Goal: Find specific page/section: Find specific page/section

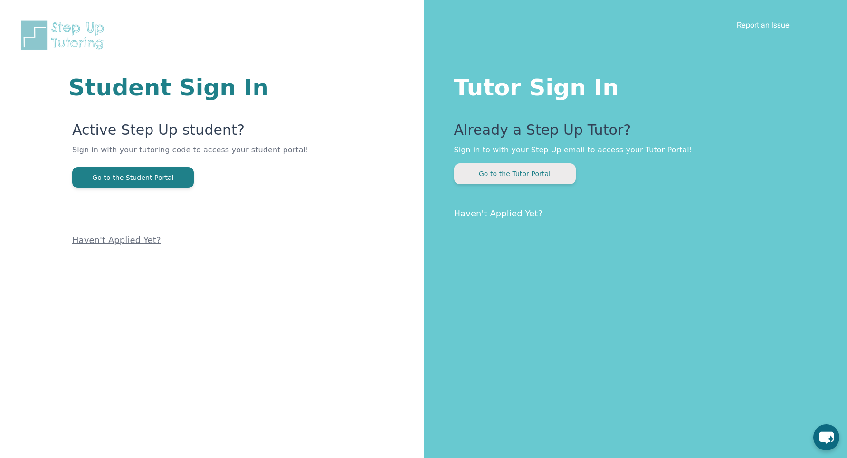
click at [491, 177] on button "Go to the Tutor Portal" at bounding box center [515, 173] width 122 height 21
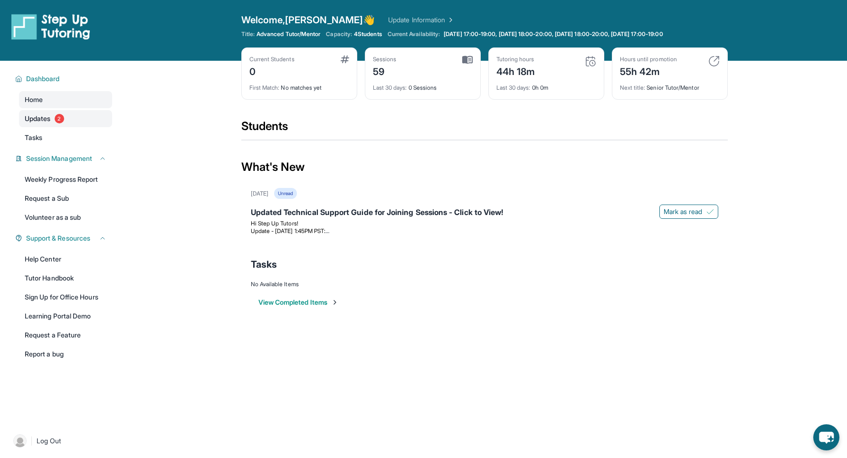
click at [48, 123] on link "Updates 2" at bounding box center [65, 118] width 93 height 17
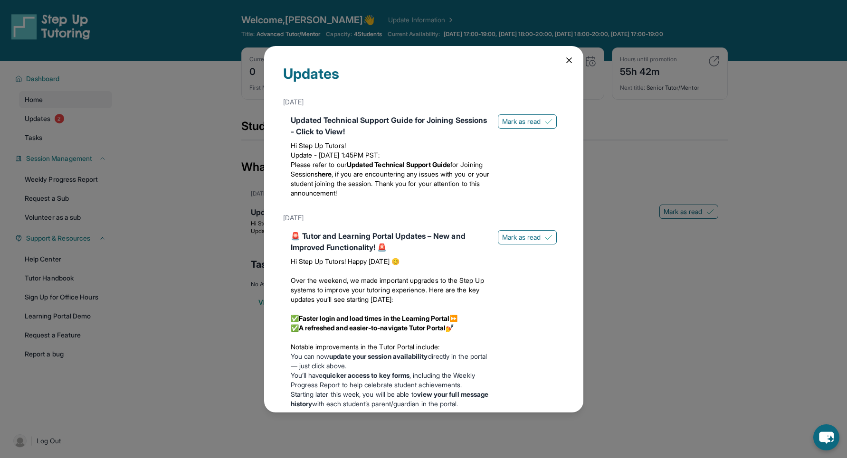
click at [567, 58] on icon at bounding box center [569, 60] width 5 height 5
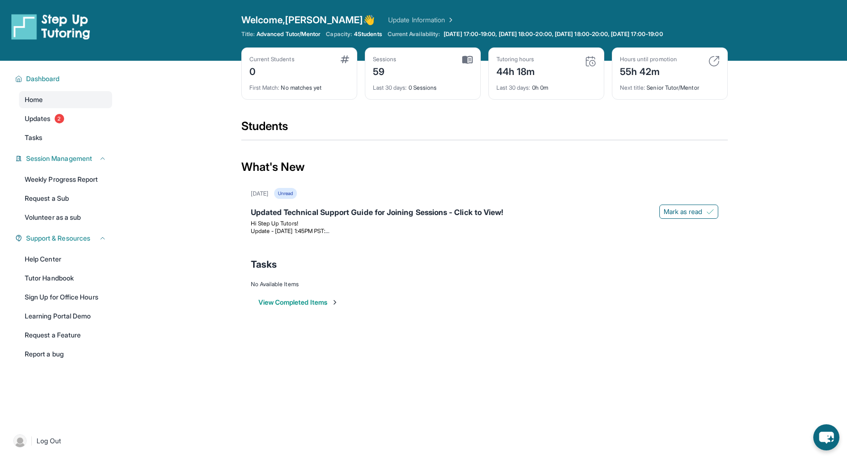
click at [394, 21] on link "Update Information" at bounding box center [421, 19] width 66 height 9
